Goal: Information Seeking & Learning: Find specific fact

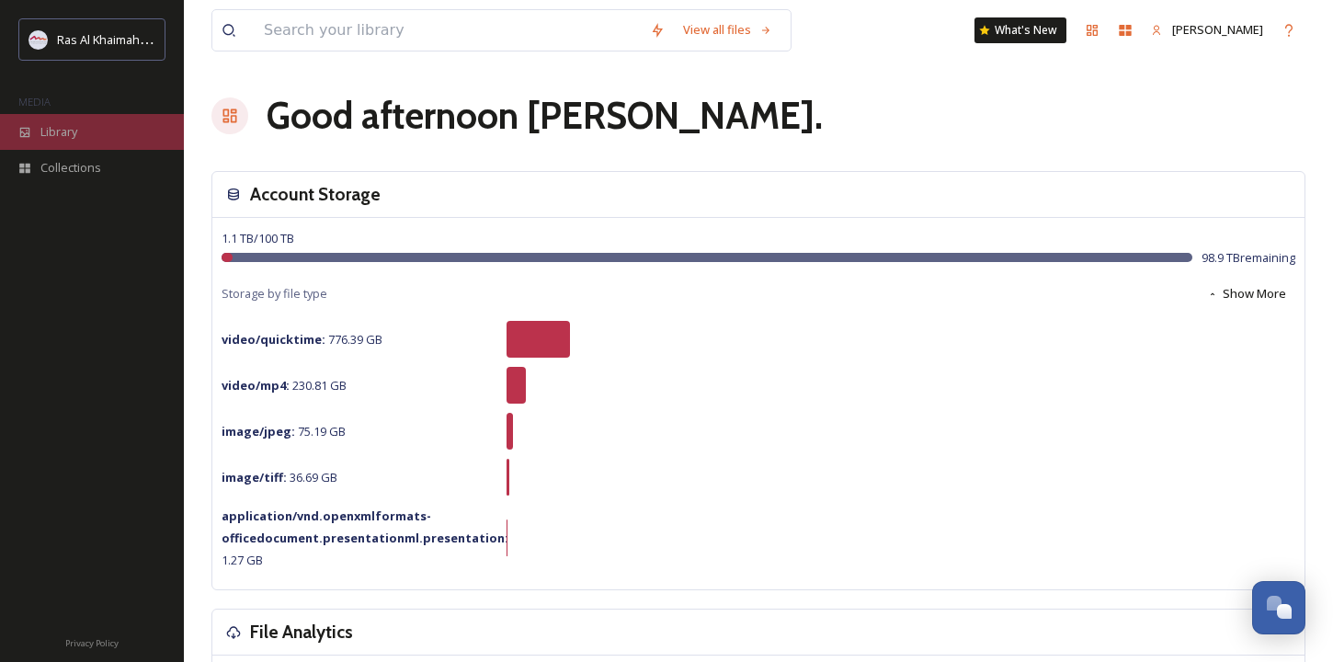
click at [85, 140] on div "Library" at bounding box center [92, 132] width 184 height 36
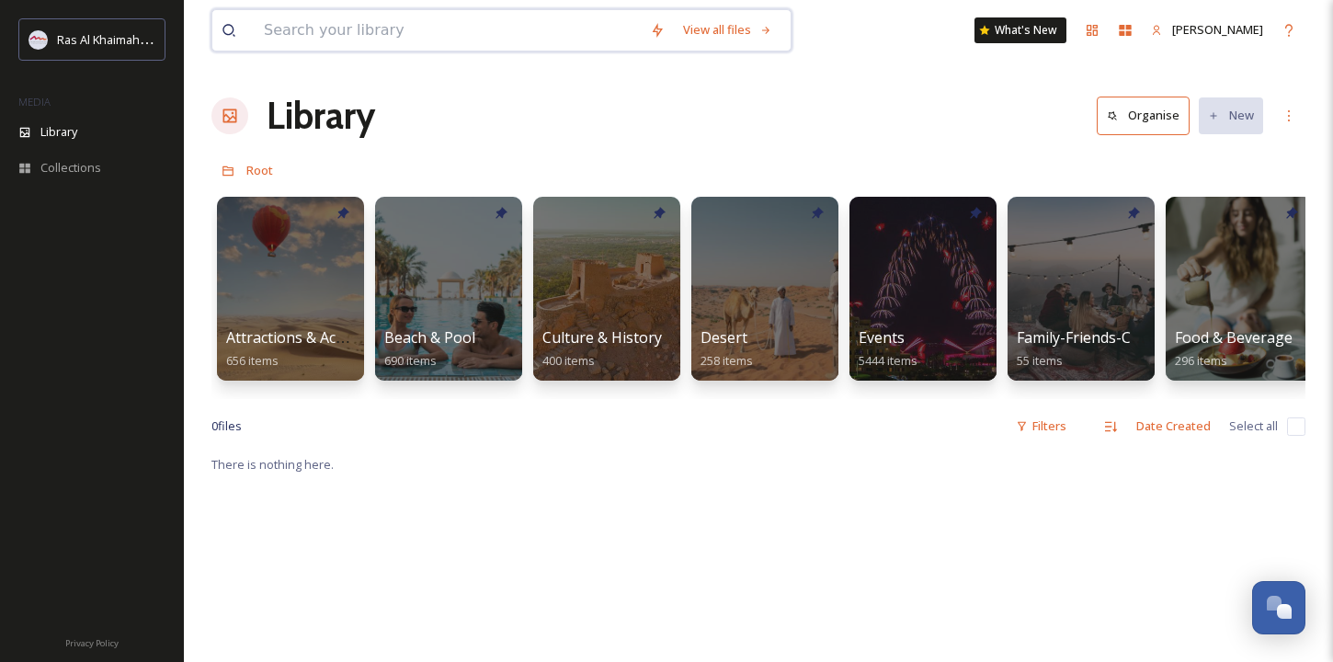
click at [372, 30] on input at bounding box center [448, 30] width 386 height 40
type input "china"
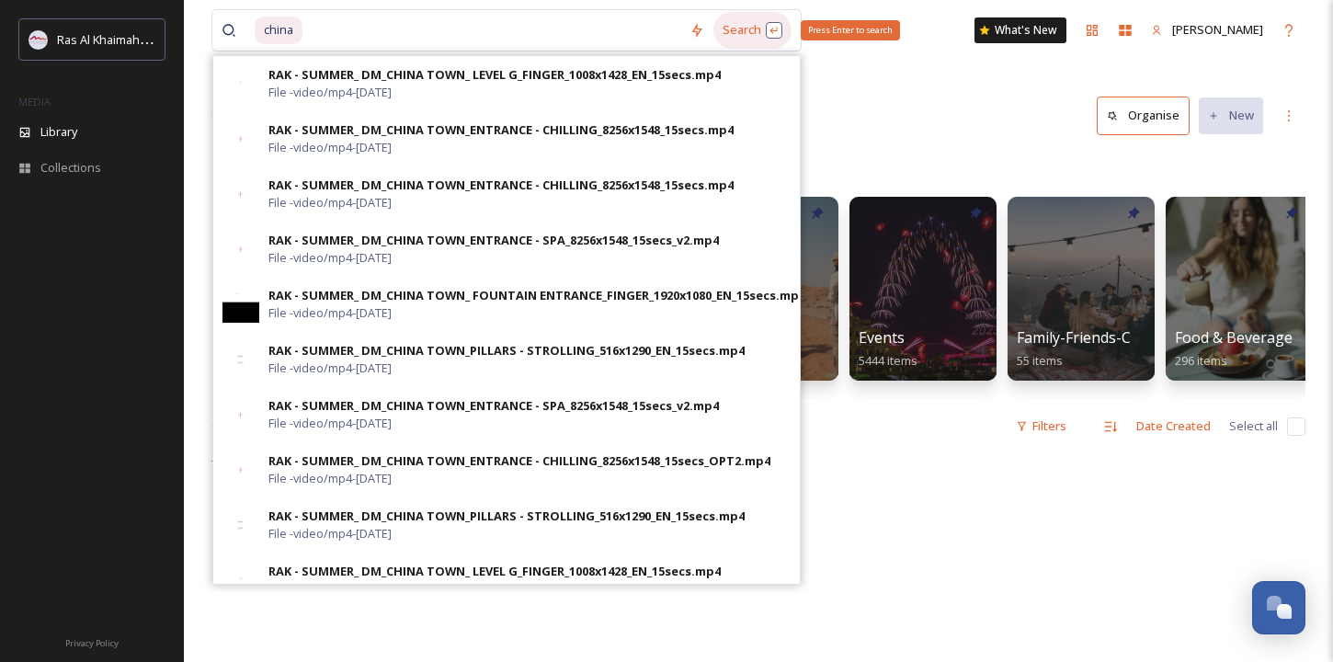
click at [741, 30] on div "Search Press Enter to search" at bounding box center [752, 30] width 78 height 36
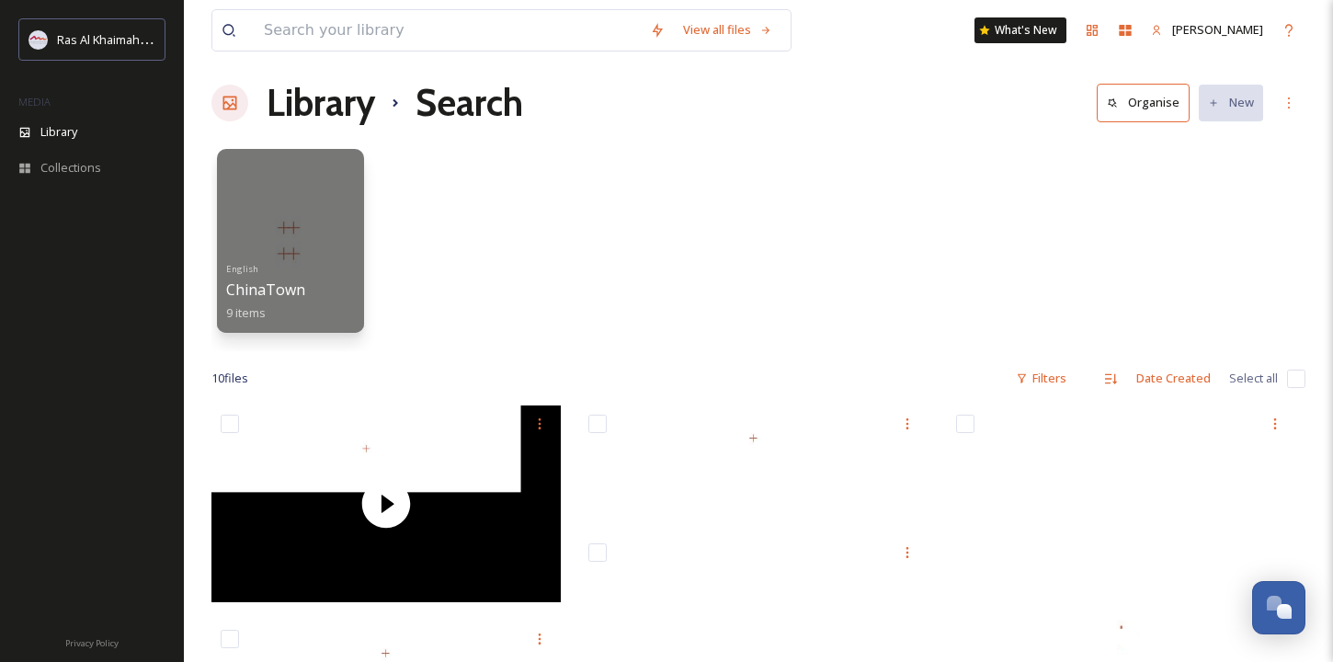
scroll to position [14, 0]
